Goal: Check status: Check status

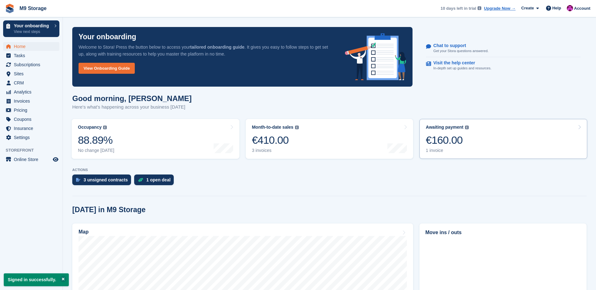
click at [484, 140] on link "Awaiting payment The total outstanding balance on all open invoices. €160.00 1 …" at bounding box center [503, 139] width 168 height 40
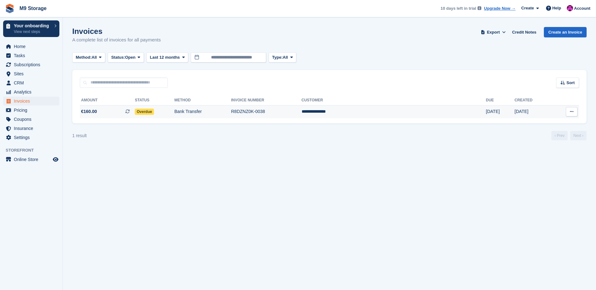
click at [154, 112] on span "Overdue" at bounding box center [144, 112] width 19 height 6
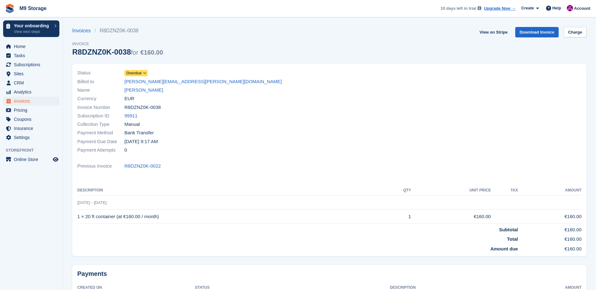
click at [142, 72] on span at bounding box center [144, 73] width 5 height 5
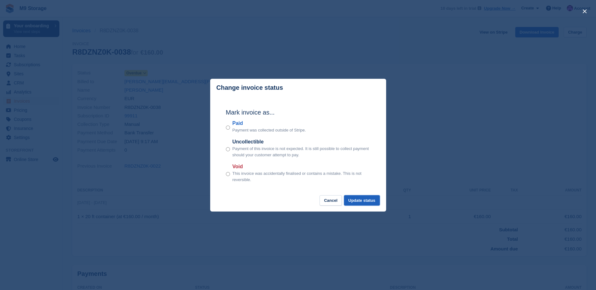
click at [365, 199] on button "Update status" at bounding box center [362, 200] width 36 height 10
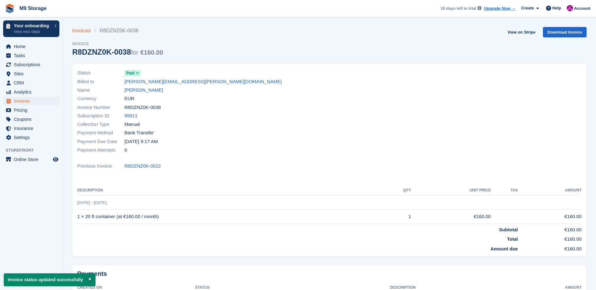
click at [81, 30] on link "Invoices" at bounding box center [83, 31] width 22 height 8
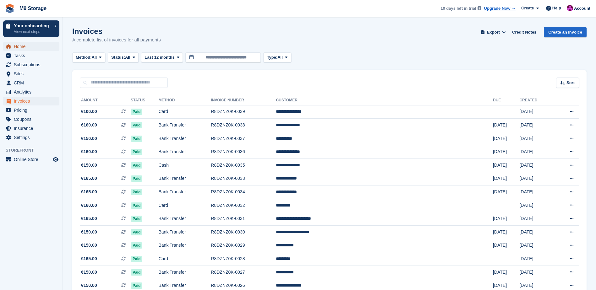
click at [36, 43] on span "Home" at bounding box center [33, 46] width 38 height 9
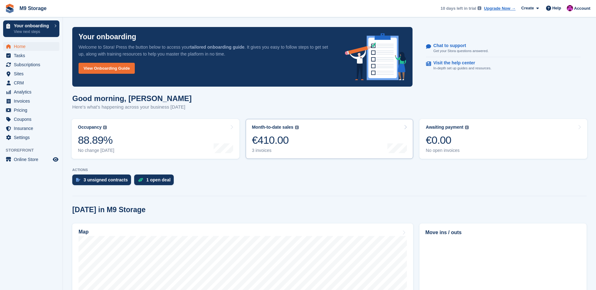
click at [326, 146] on link "Month-to-date sales The sum of all finalised invoices generated this month to d…" at bounding box center [330, 139] width 168 height 40
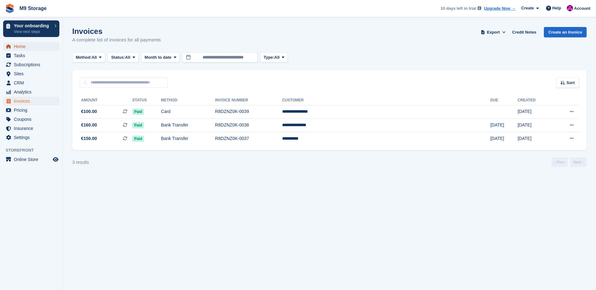
click at [31, 50] on span "Home" at bounding box center [33, 46] width 38 height 9
